Goal: Find specific page/section: Find specific page/section

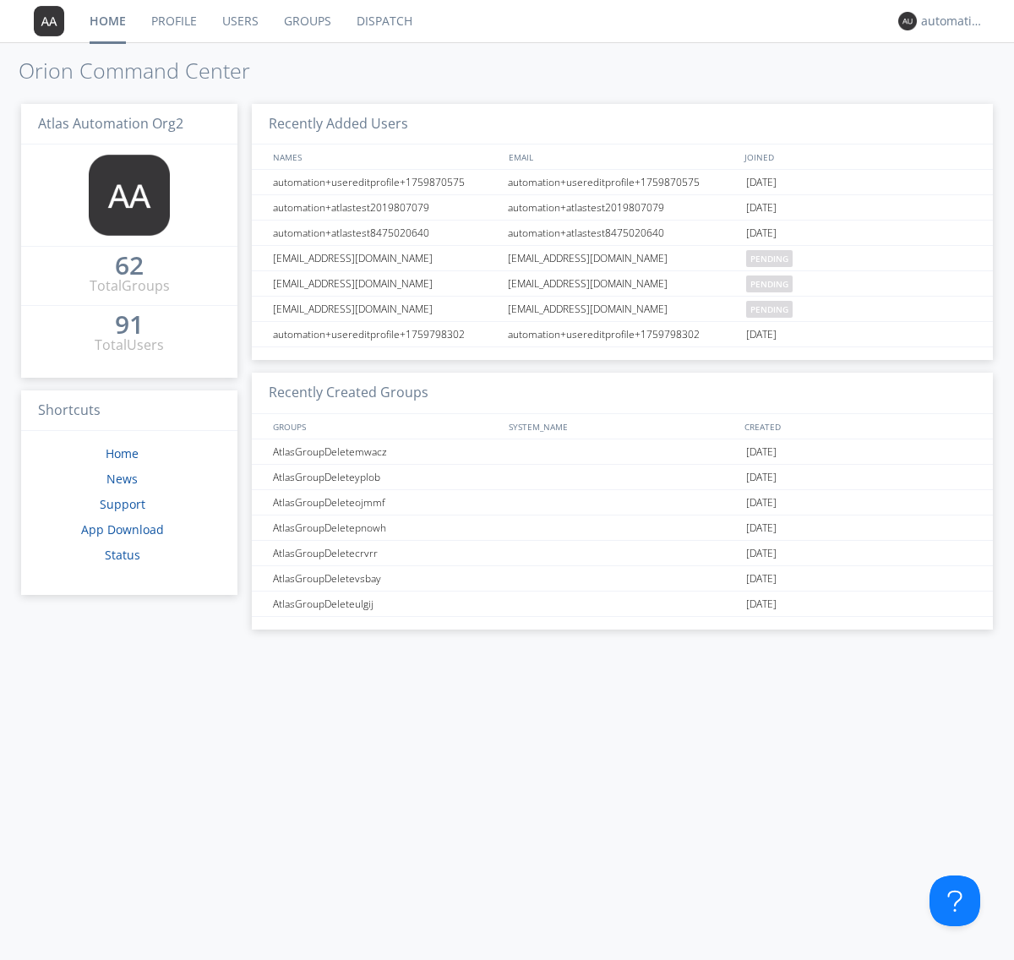
click at [383, 21] on link "Dispatch" at bounding box center [384, 21] width 81 height 42
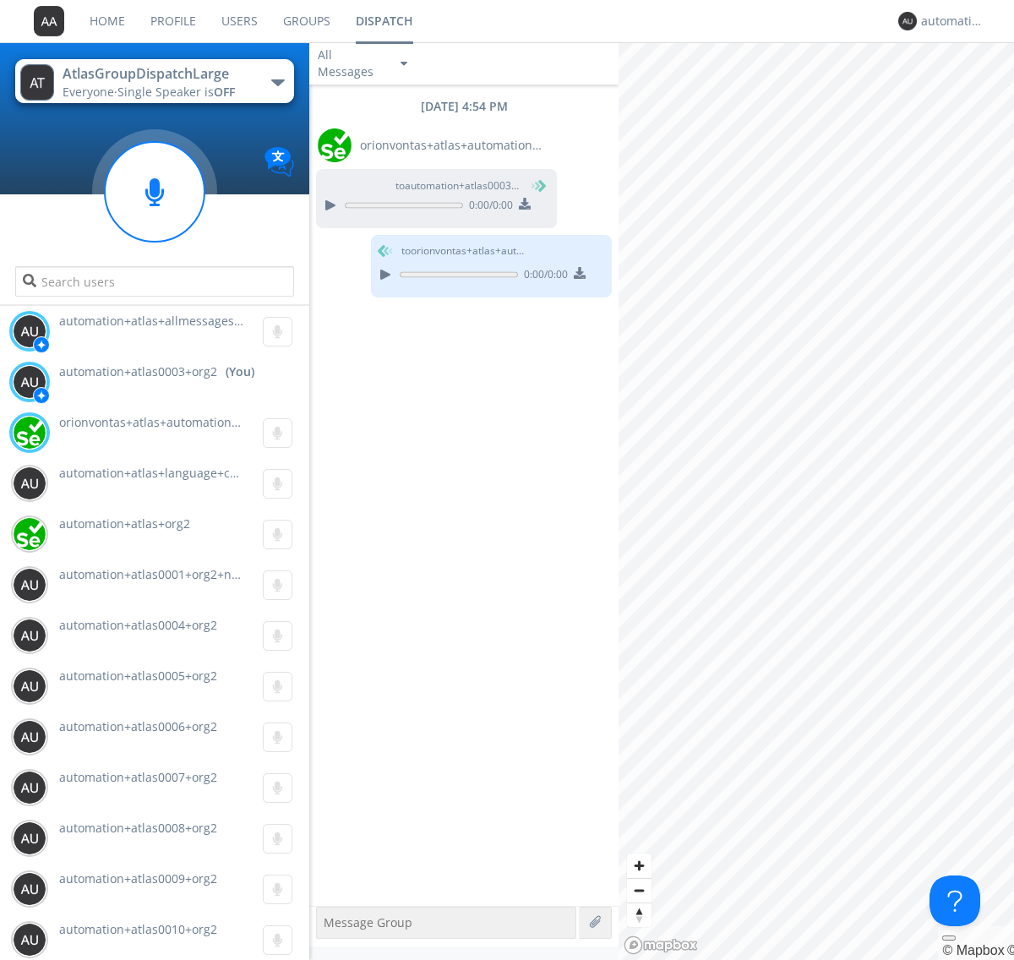
click at [277, 82] on div "button" at bounding box center [278, 82] width 14 height 7
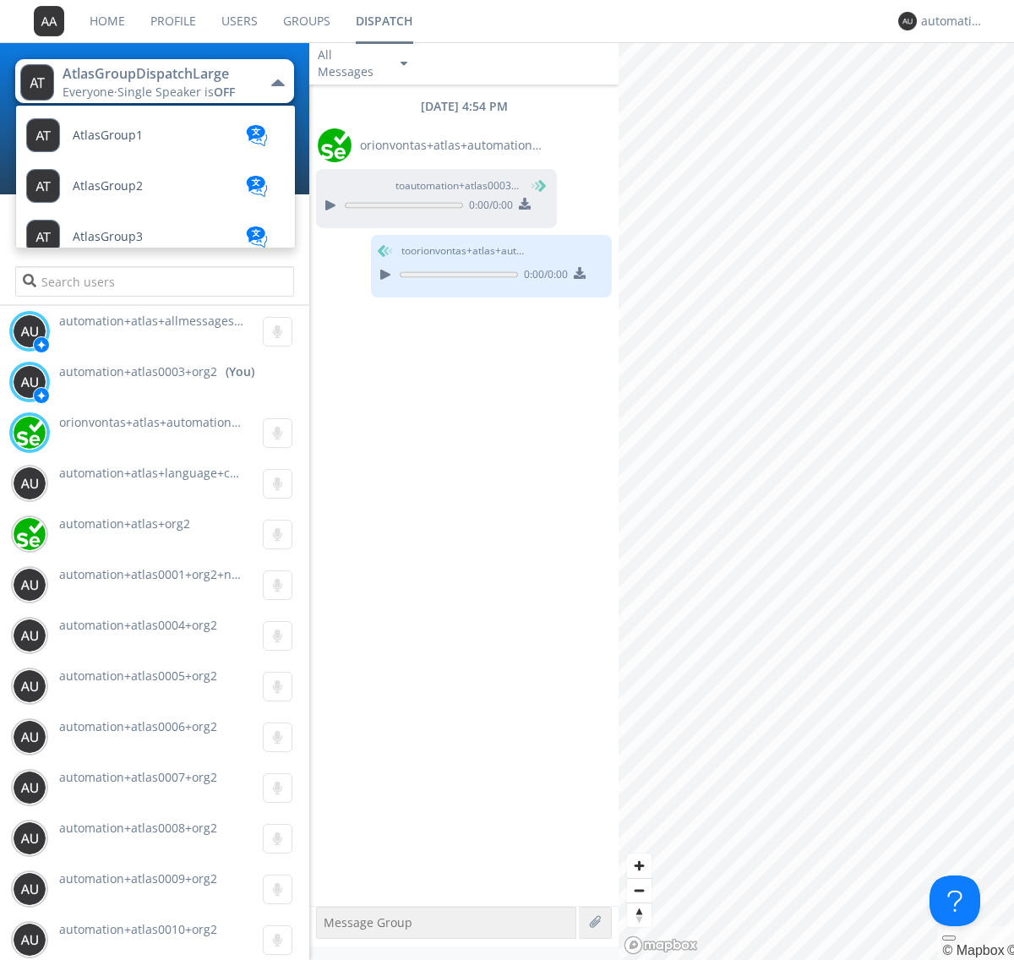
click at [128, 332] on span "AtlasGroupDispatch" at bounding box center [129, 338] width 113 height 13
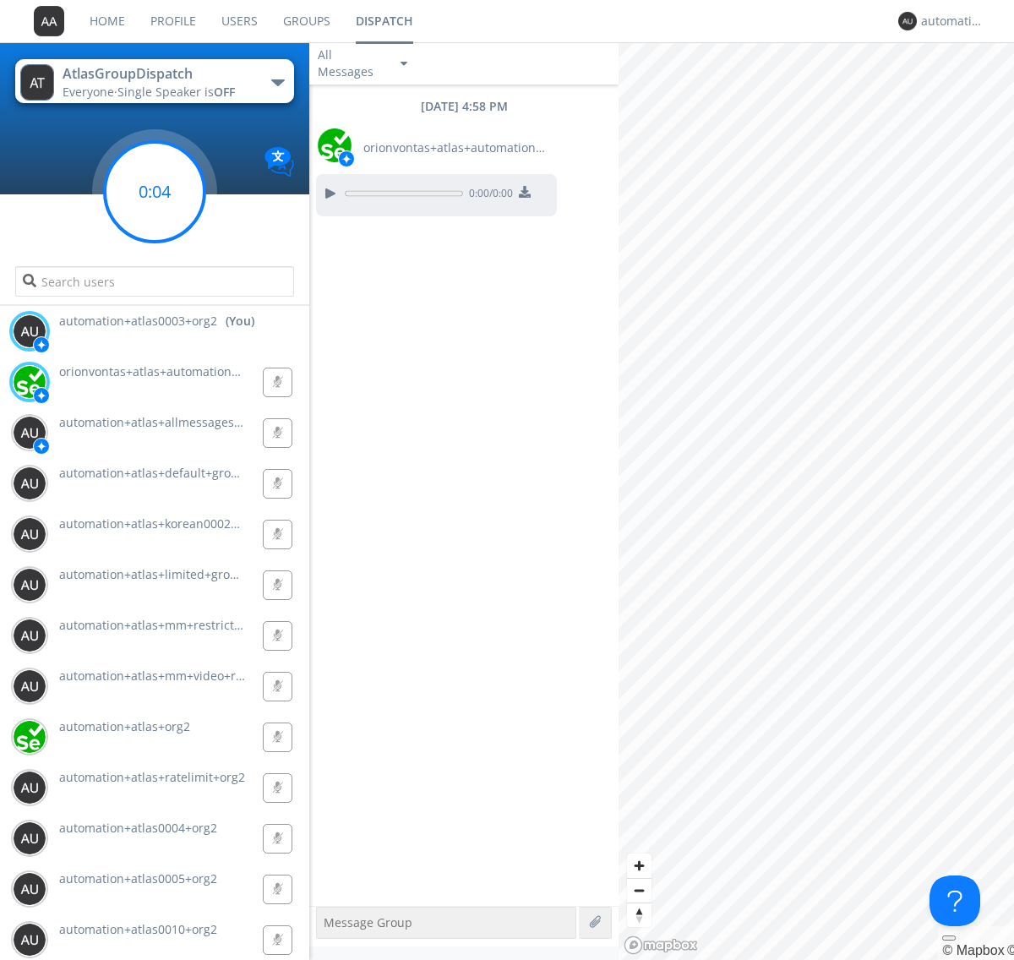
click at [155, 192] on g at bounding box center [155, 192] width 100 height 100
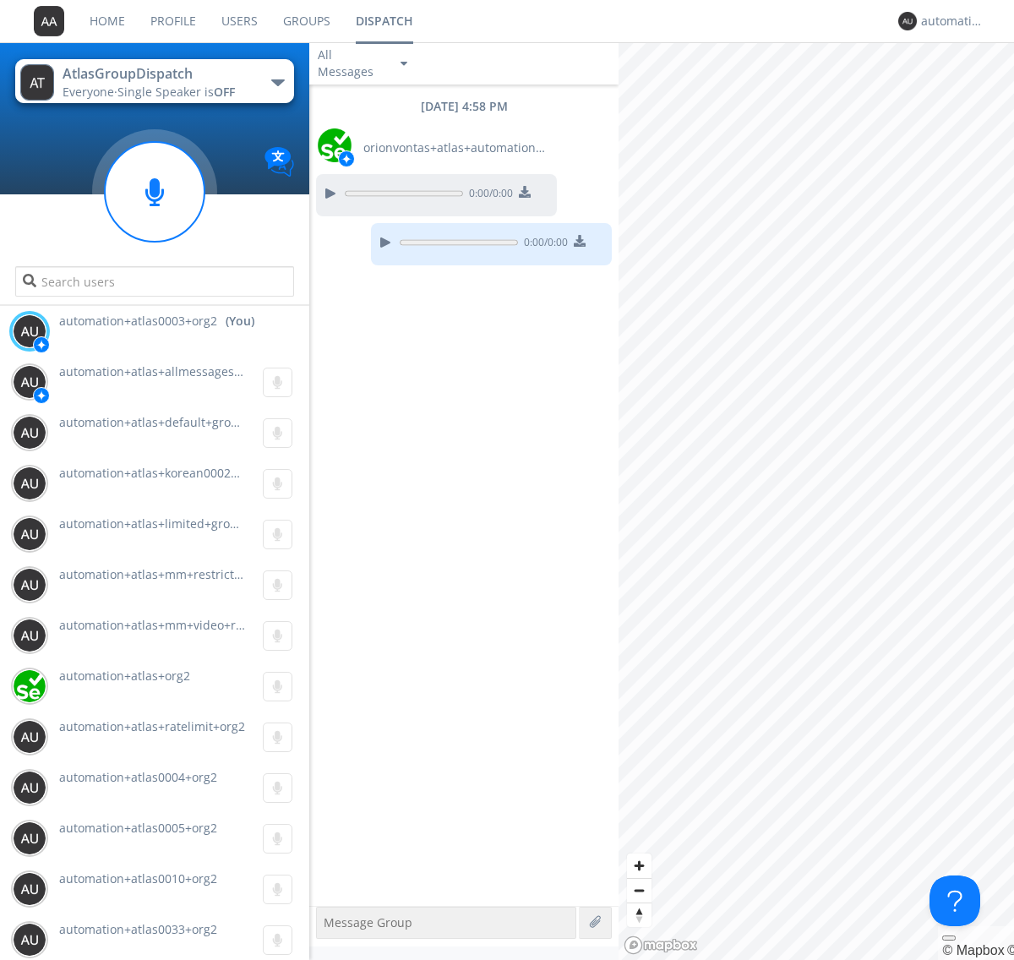
click at [277, 82] on div "button" at bounding box center [278, 82] width 14 height 7
click at [0, 0] on span "AtlasGroupDispatch2" at bounding box center [0, 0] width 0 height 0
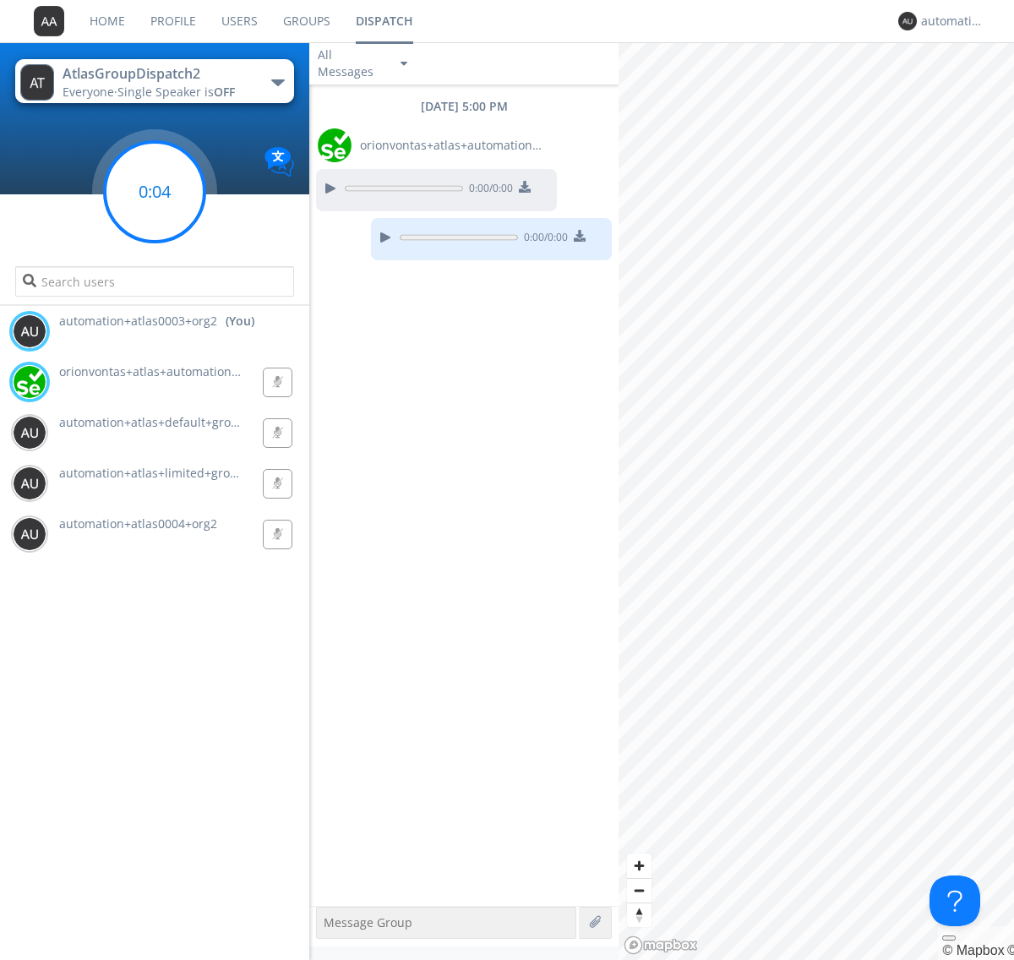
click at [155, 192] on g at bounding box center [155, 192] width 100 height 100
click at [948, 21] on div "automation+atlas0003+org2" at bounding box center [952, 21] width 63 height 17
